Goal: Transaction & Acquisition: Purchase product/service

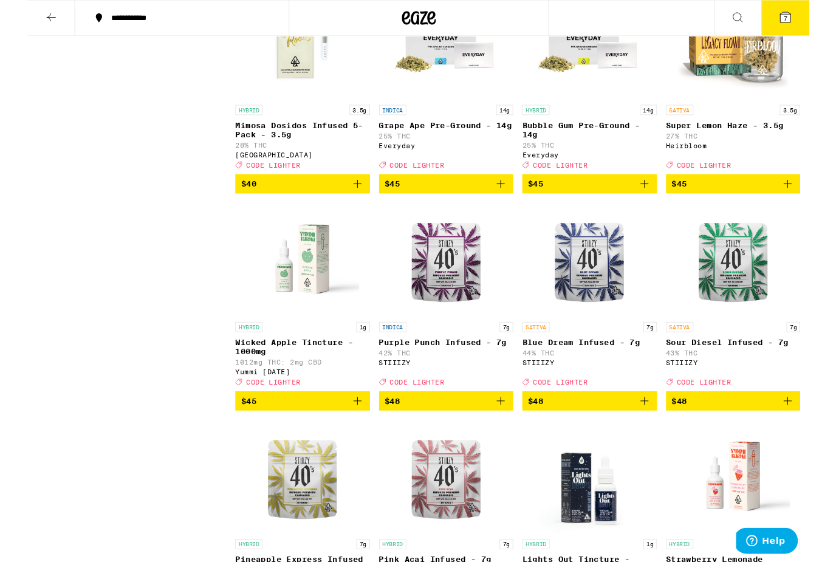
scroll to position [7808, 0]
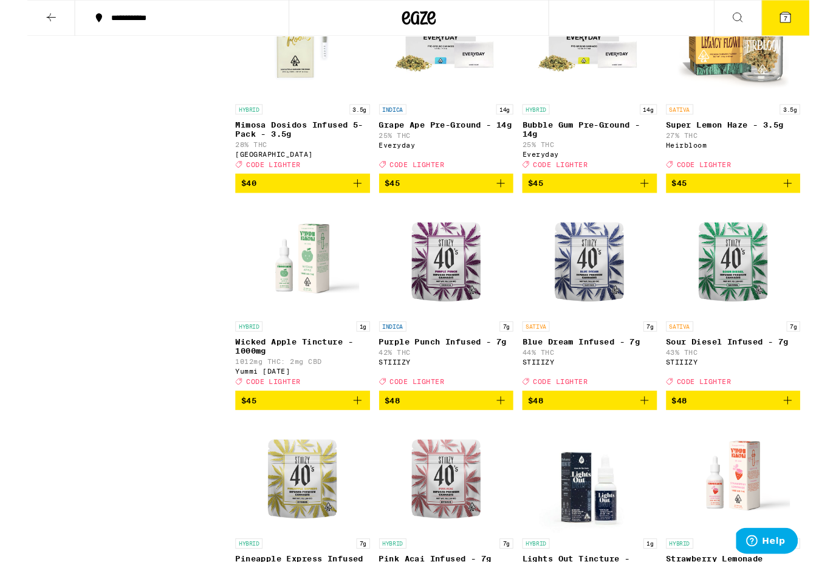
click at [712, 204] on span "$45" at bounding box center [755, 196] width 132 height 15
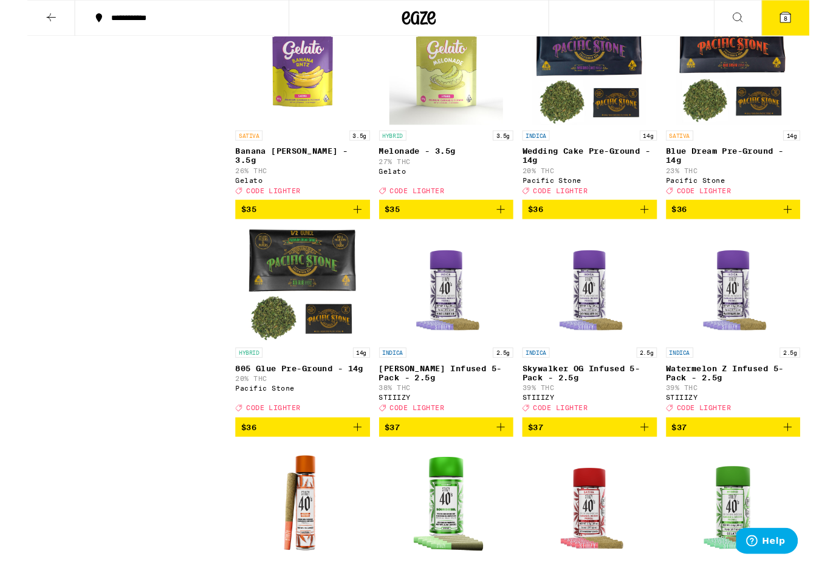
scroll to position [6387, 0]
click at [290, 133] on img "Open page for Banana Runtz - 3.5g from Gelato" at bounding box center [294, 73] width 122 height 122
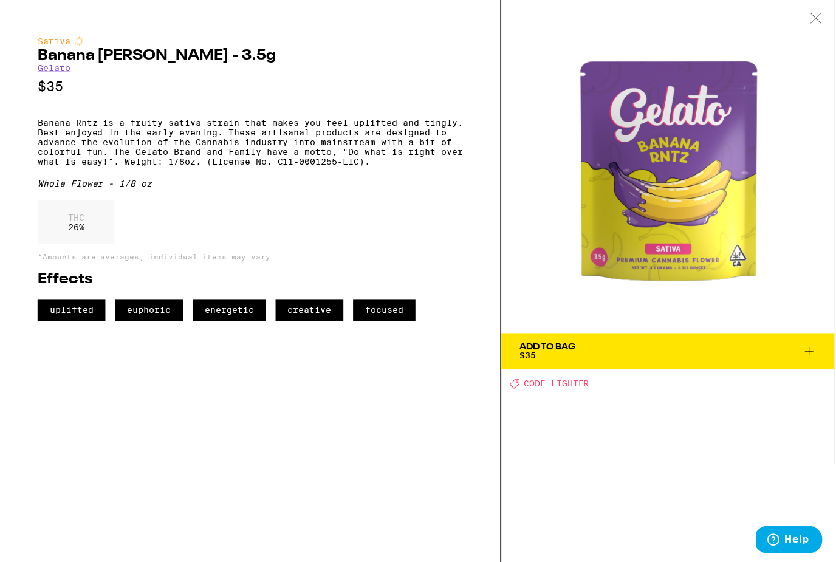
scroll to position [6429, 0]
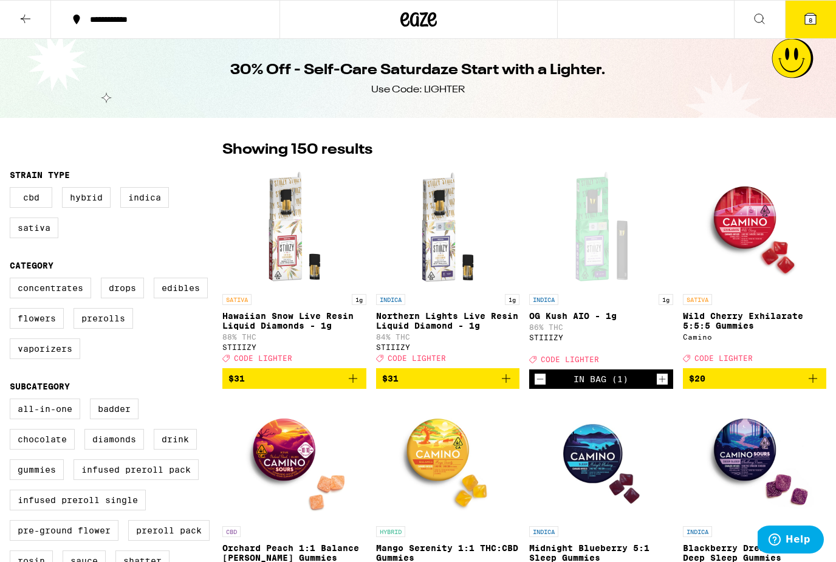
click at [294, 320] on p "Hawaiian Snow Live Resin Liquid Diamonds - 1g" at bounding box center [294, 320] width 144 height 19
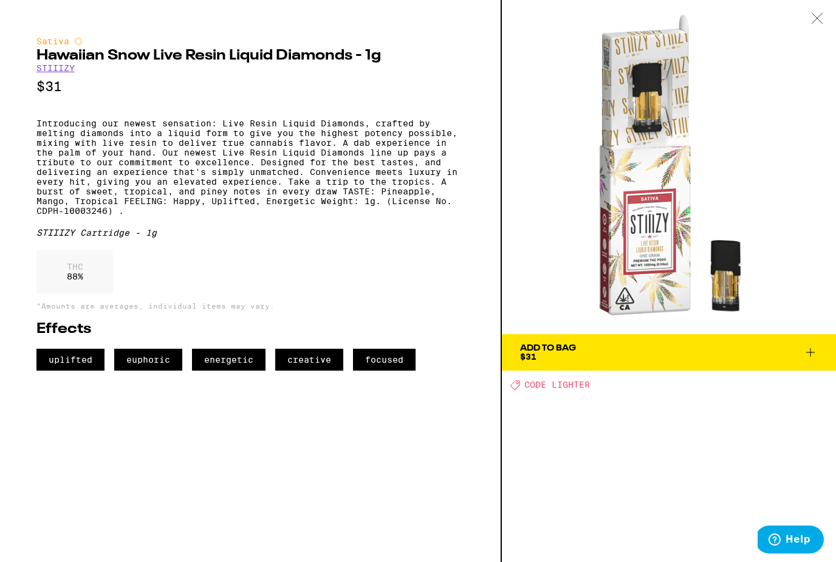
click at [564, 357] on div "Add To Bag $31" at bounding box center [548, 352] width 56 height 17
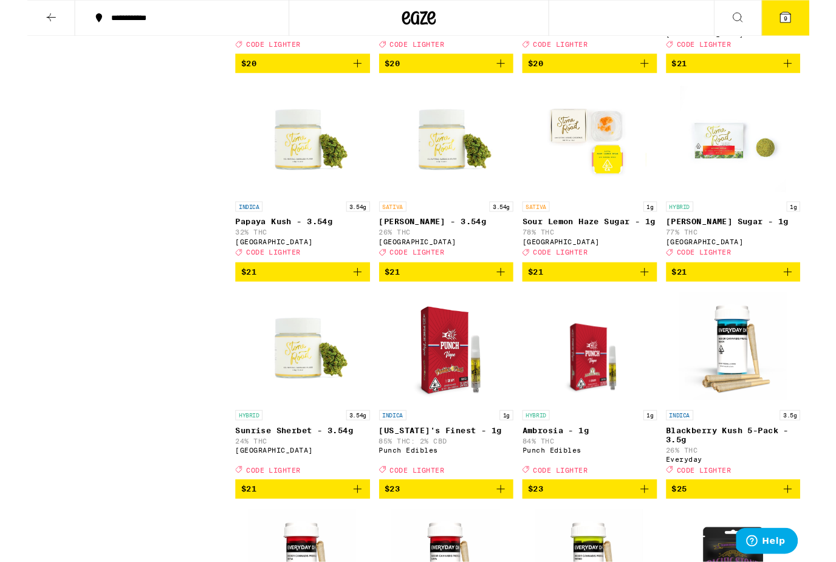
scroll to position [3095, 0]
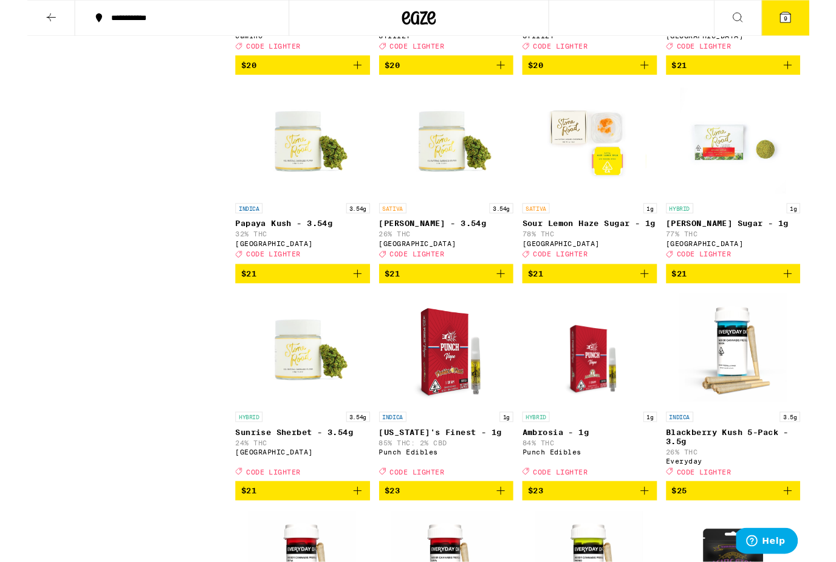
click at [467, 211] on img "Open page for Lemon Jack - 3.54g from Stone Road" at bounding box center [448, 151] width 122 height 122
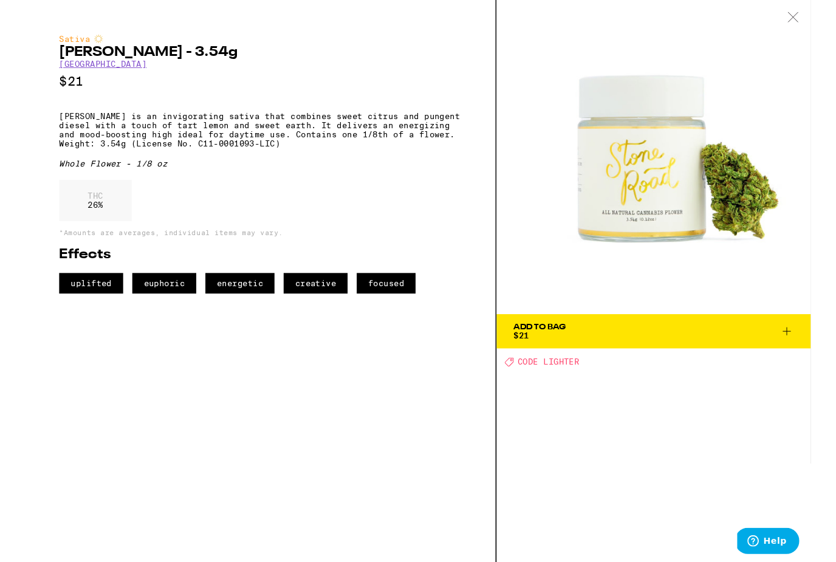
scroll to position [3096, 0]
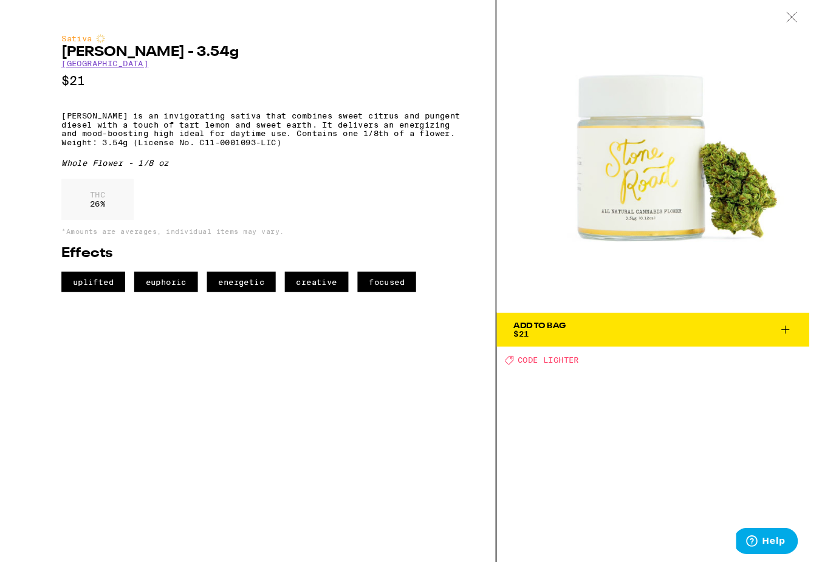
click at [818, 19] on icon at bounding box center [817, 18] width 10 height 10
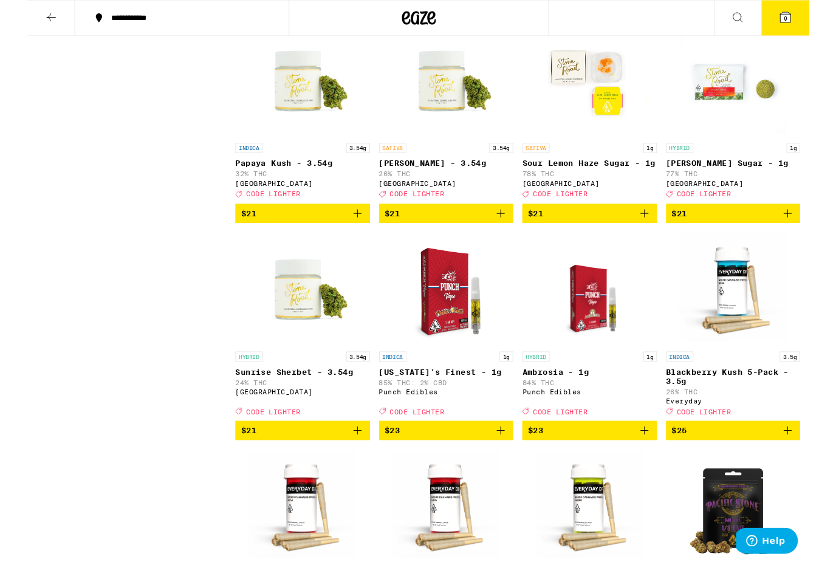
scroll to position [3160, 0]
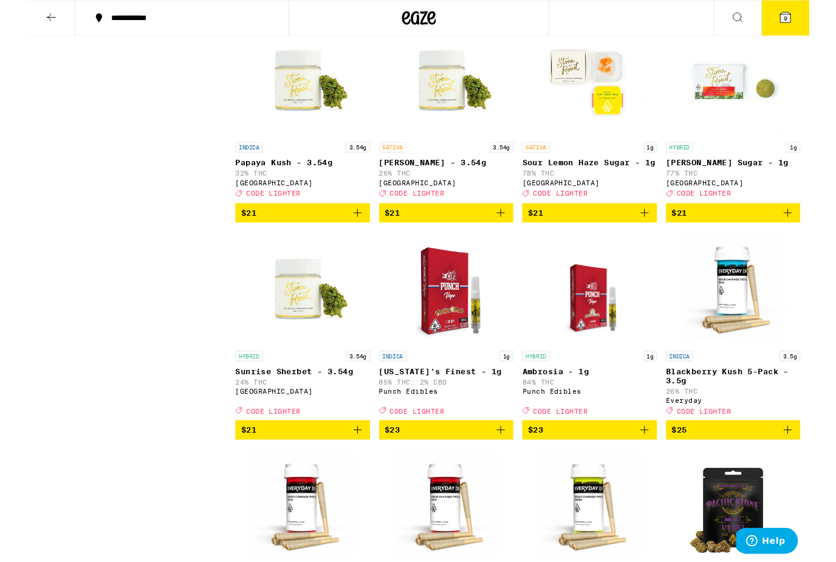
click at [423, 235] on span "$21" at bounding box center [448, 228] width 132 height 15
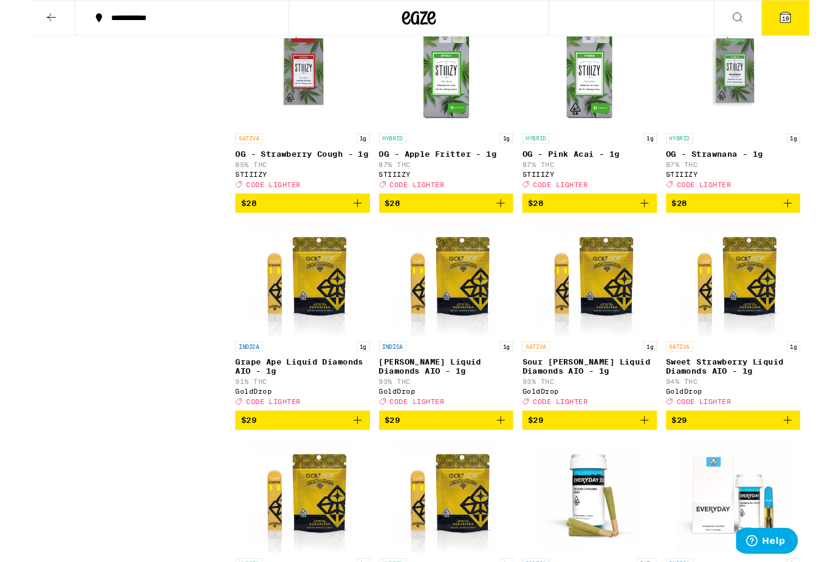
scroll to position [4326, 0]
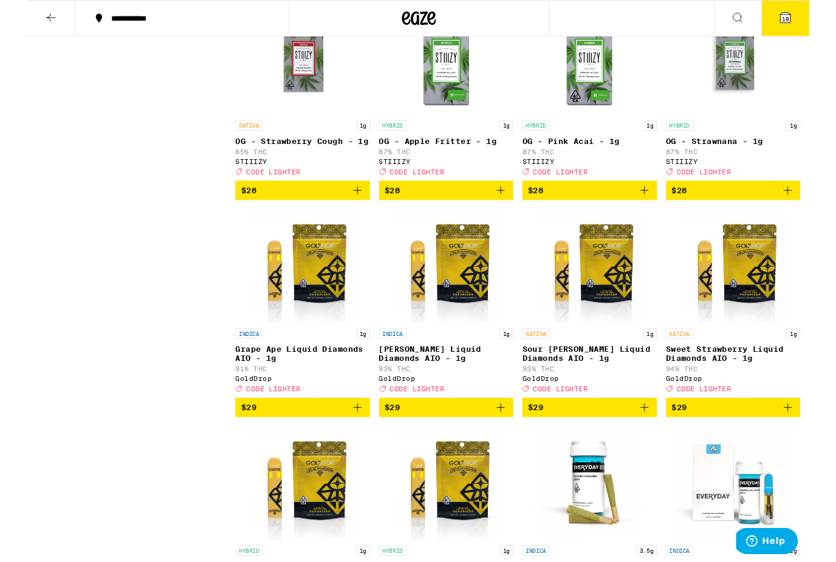
click at [270, 156] on p "OG - Strawberry Cough - 1g" at bounding box center [294, 151] width 144 height 10
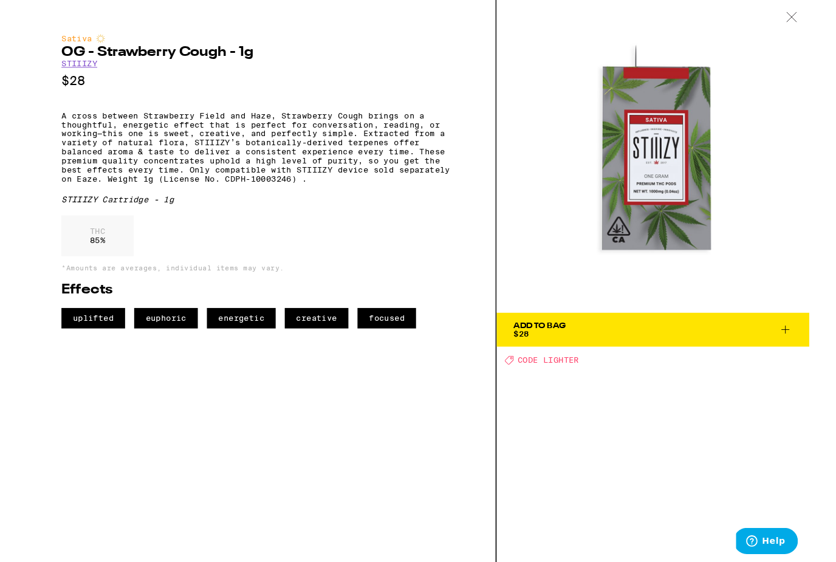
scroll to position [4365, 0]
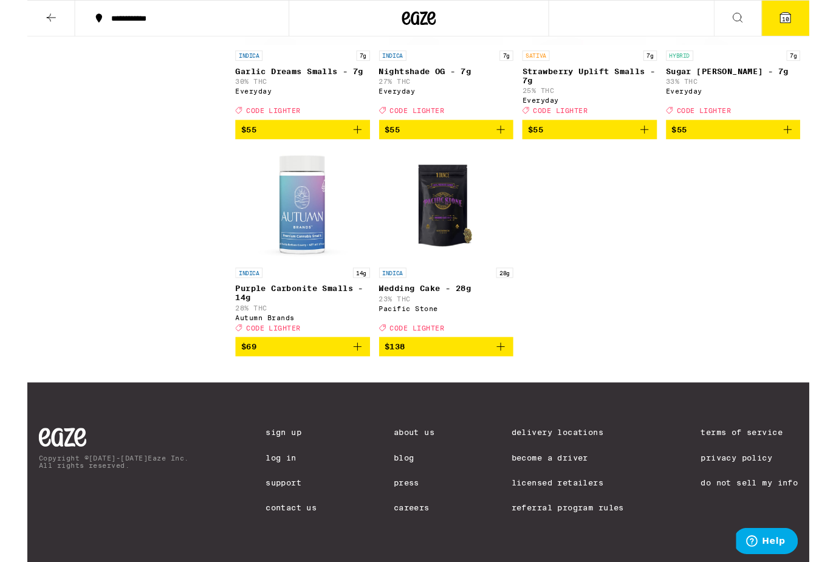
scroll to position [8910, 0]
click at [808, 27] on button "10" at bounding box center [810, 20] width 51 height 38
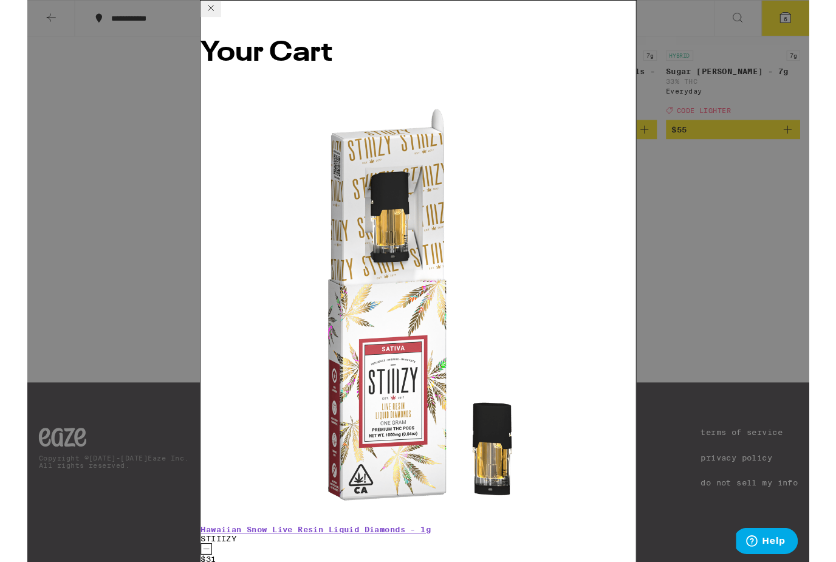
click at [204, 16] on icon at bounding box center [196, 8] width 15 height 15
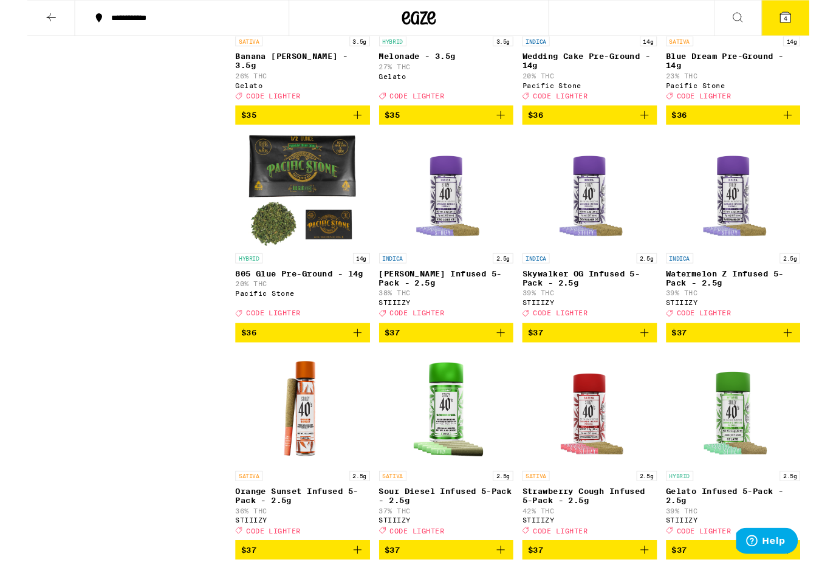
scroll to position [6487, 0]
click at [271, 130] on span "$35" at bounding box center [294, 122] width 132 height 15
click at [813, 24] on icon at bounding box center [810, 18] width 11 height 11
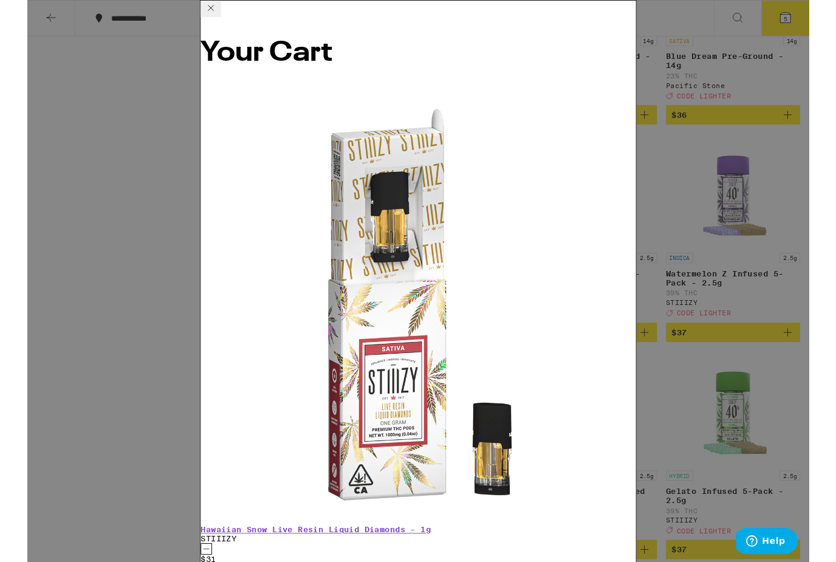
click at [783, 351] on div "Your Cart Hawaiian Snow Live Resin Liquid Diamonds - 1g STIIIZY $31 1 OG Kush A…" at bounding box center [418, 300] width 836 height 601
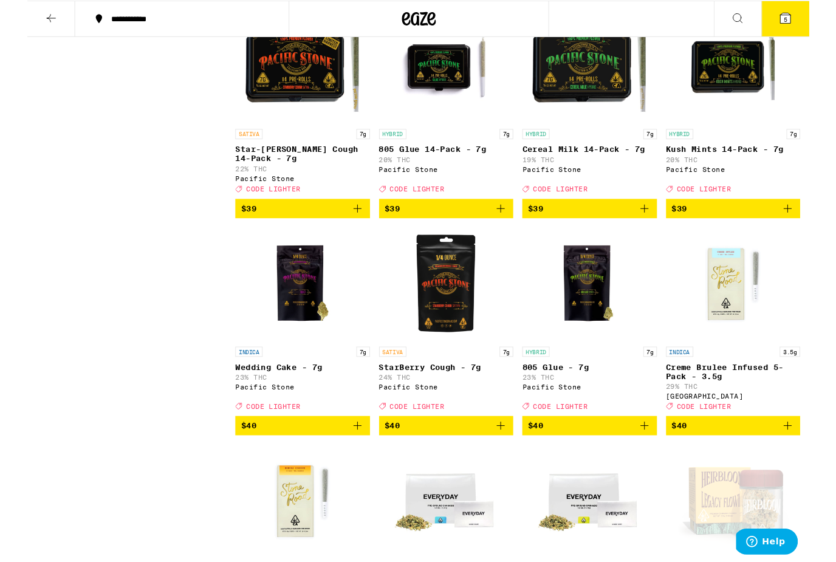
click at [817, 29] on button "5" at bounding box center [810, 20] width 51 height 38
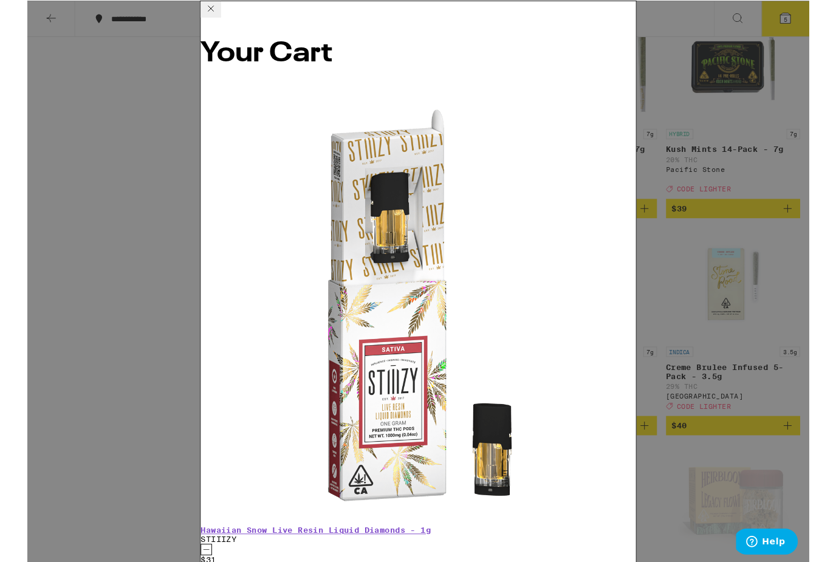
scroll to position [7317, 0]
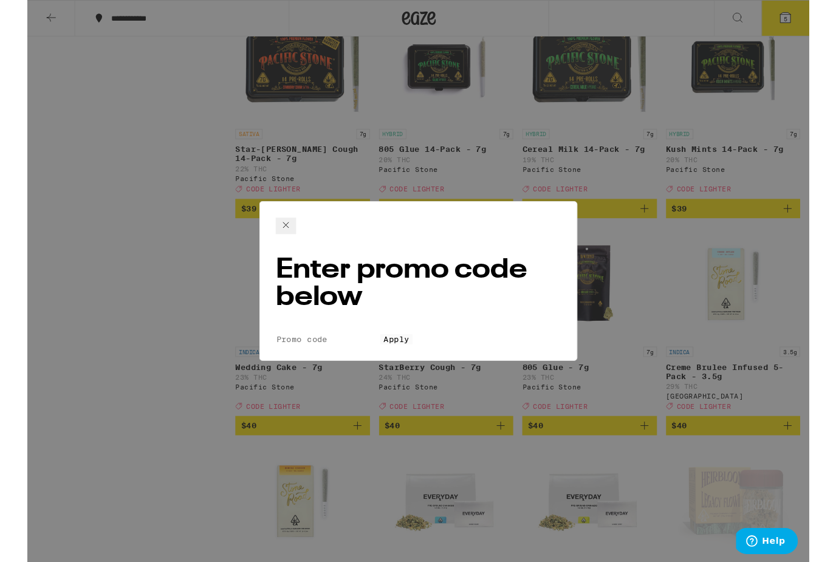
drag, startPoint x: 345, startPoint y: 299, endPoint x: 345, endPoint y: 280, distance: 18.8
click at [345, 357] on input "Promo Code" at bounding box center [321, 362] width 112 height 11
type input "Lighter"
click at [412, 357] on button "Apply" at bounding box center [394, 362] width 35 height 11
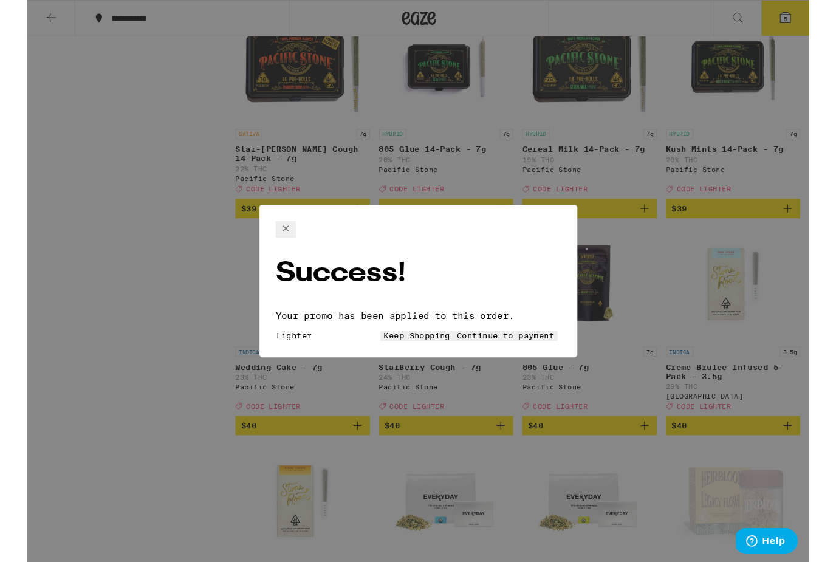
click at [465, 354] on span "Continue to payment" at bounding box center [511, 359] width 104 height 10
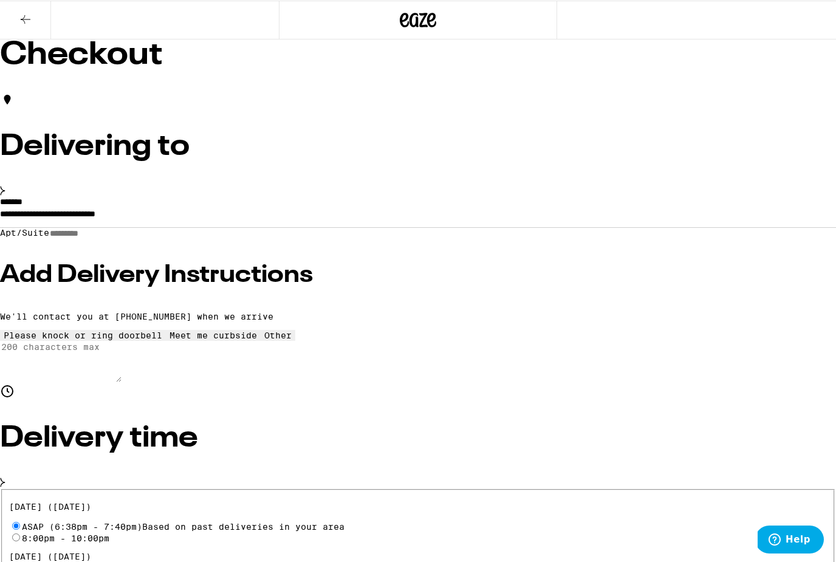
click at [236, 519] on div "ASAP (6:38pm - 7:40pm) Based on past deliveries in your area" at bounding box center [418, 525] width 818 height 12
click at [22, 16] on icon at bounding box center [25, 19] width 15 height 15
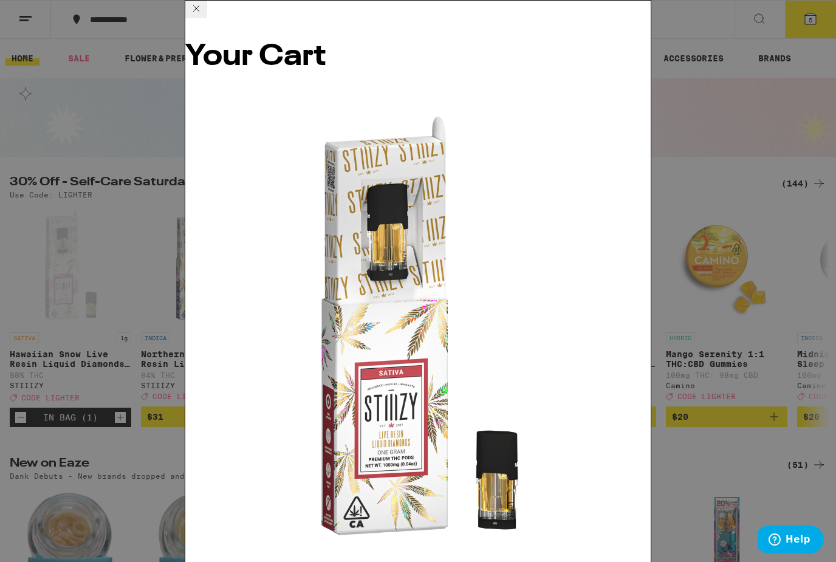
click at [354, 561] on link "Hawaiian Snow Live Resin Liquid Diamonds - 1g" at bounding box center [308, 566] width 246 height 10
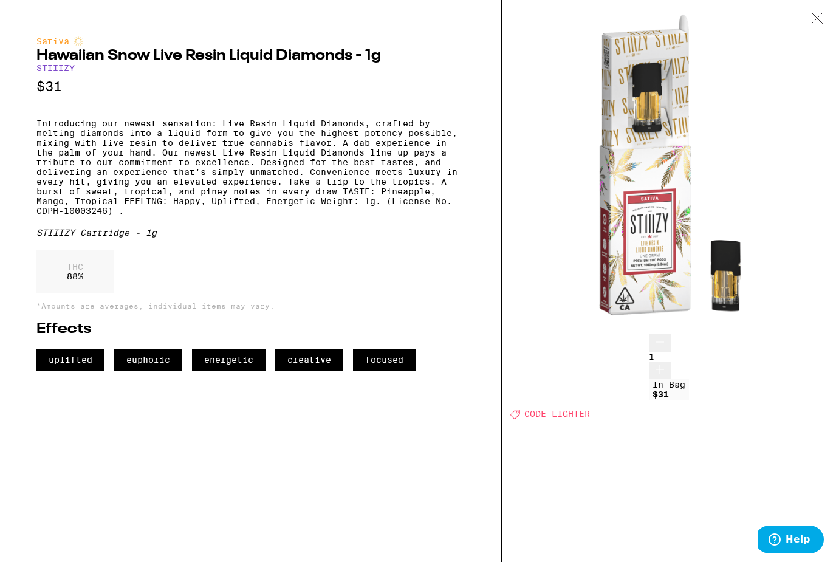
click at [817, 21] on icon at bounding box center [817, 18] width 12 height 11
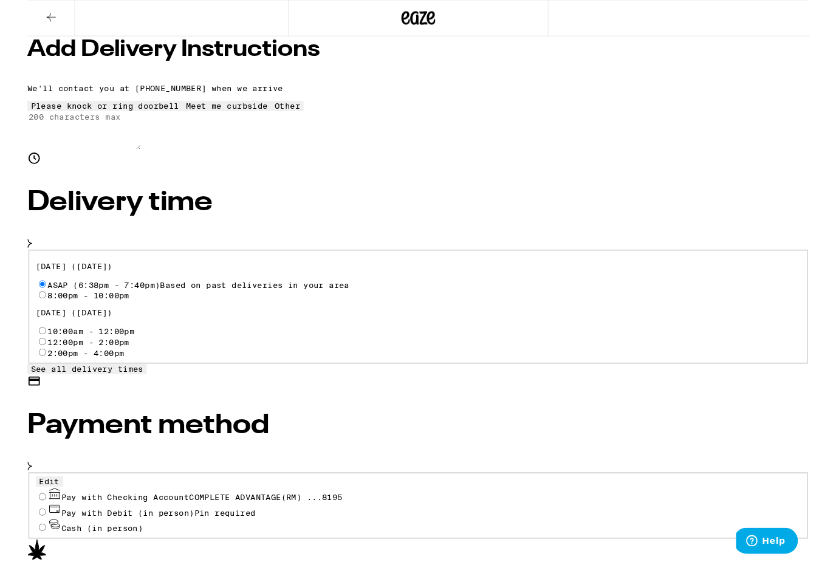
scroll to position [290, 0]
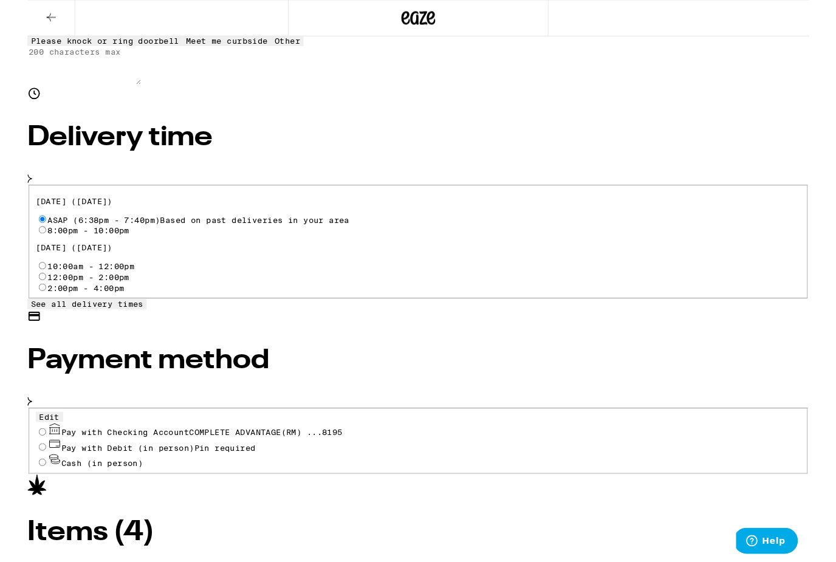
click at [20, 458] on input "Pay with Checking Account COMPLETE ADVANTAGE(RM) ...8195" at bounding box center [16, 462] width 8 height 8
radio input "true"
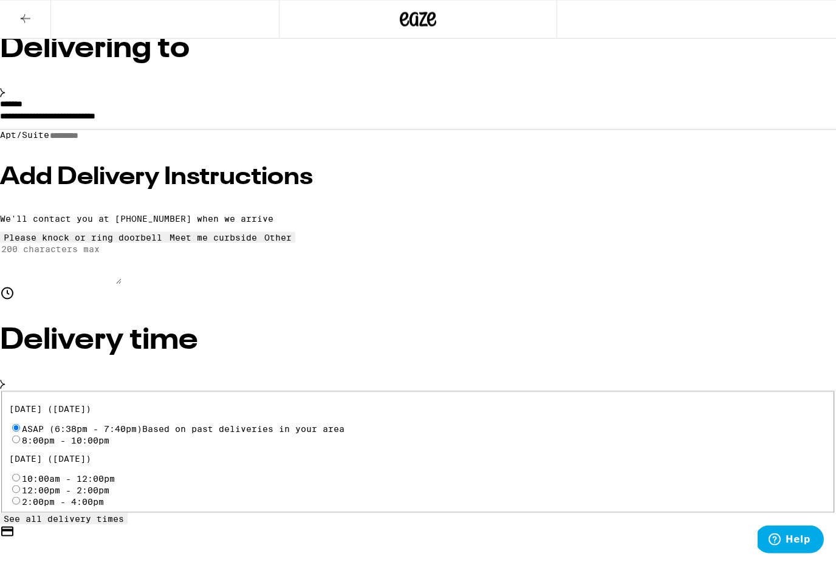
scroll to position [92, 0]
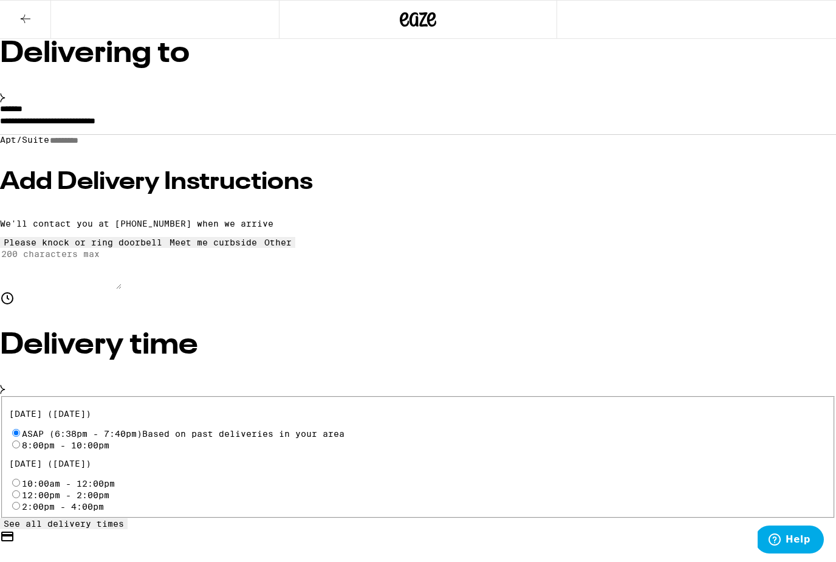
type input "5"
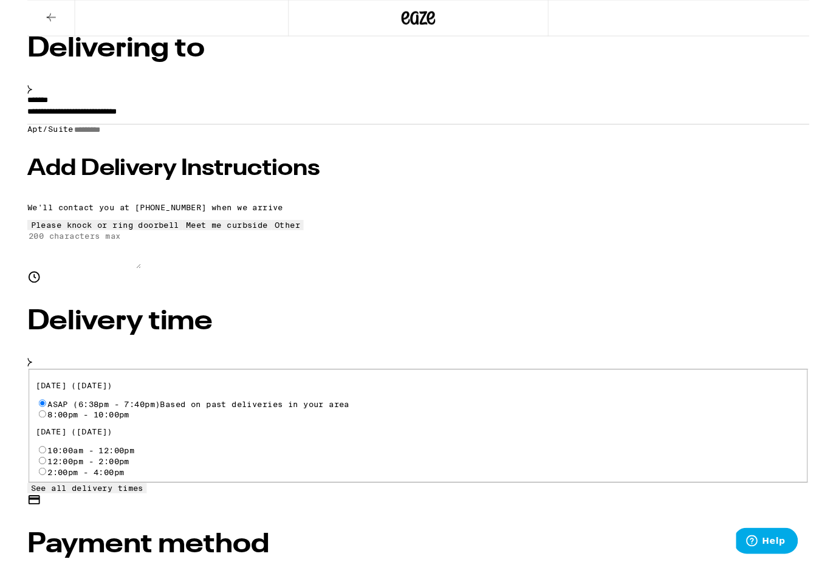
scroll to position [95, 0]
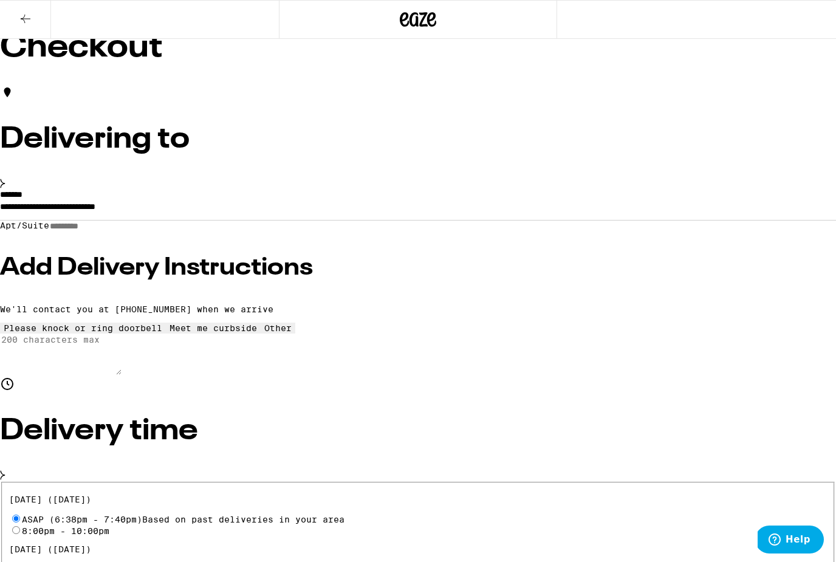
scroll to position [0, 0]
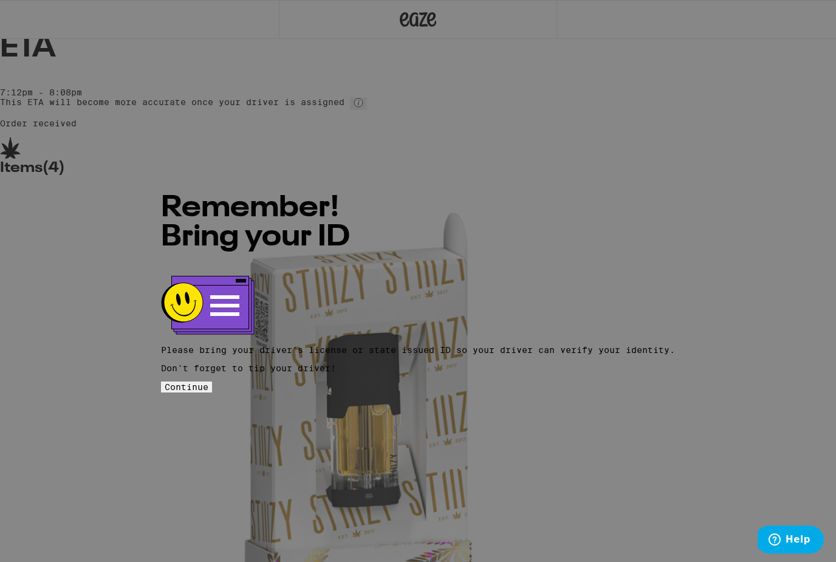
click at [577, 171] on div "Remember! Bring your ID Please bring your driver's license or state issued ID s…" at bounding box center [418, 281] width 836 height 562
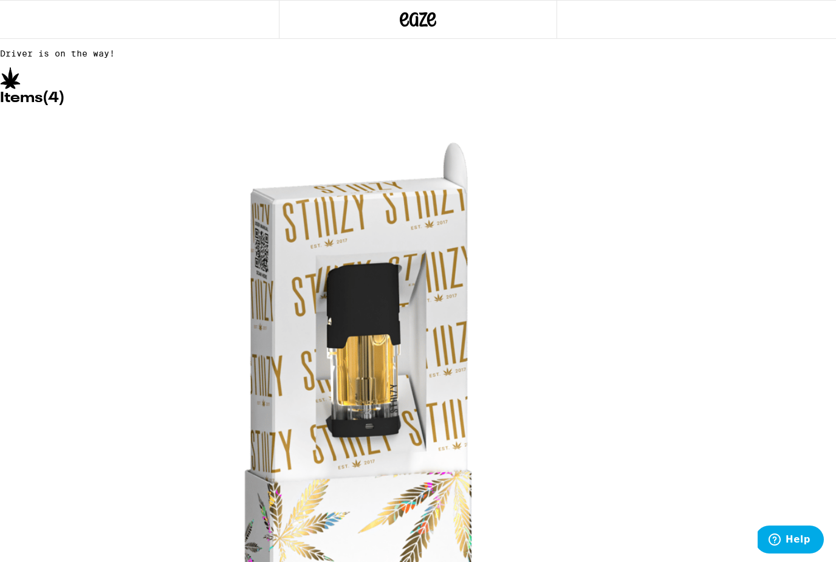
scroll to position [38, 0]
